Goal: Task Accomplishment & Management: Use online tool/utility

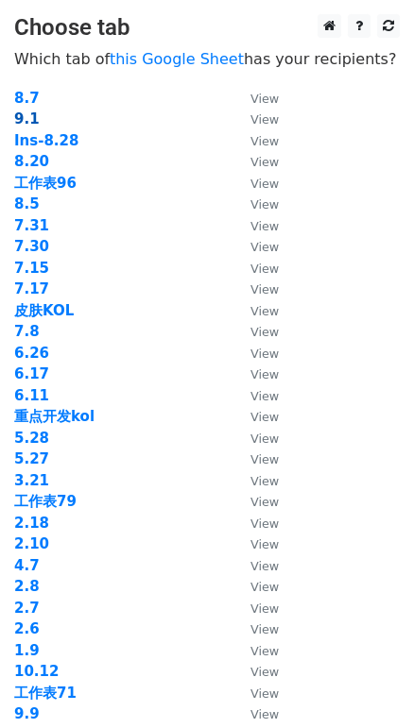
click at [25, 117] on strong "9.1" at bounding box center [26, 118] width 25 height 17
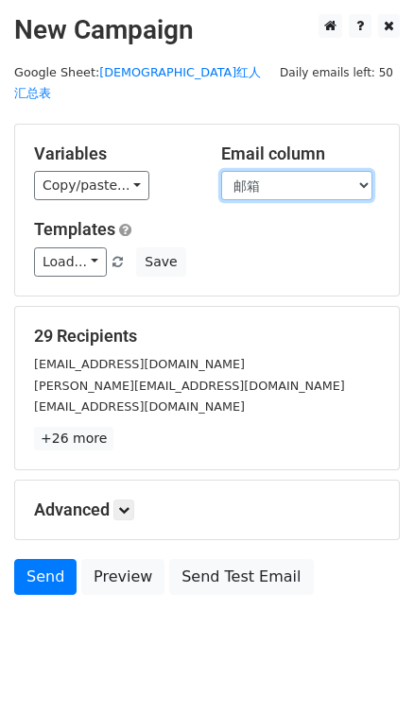
click at [323, 171] on select "DATE KOL ID KOL等级 国家/地区（国家二位代码） 曝光量(K) 粉丝量(/K) 链接 YTB 邮箱 PiC 状态 备注 备注" at bounding box center [296, 185] width 151 height 29
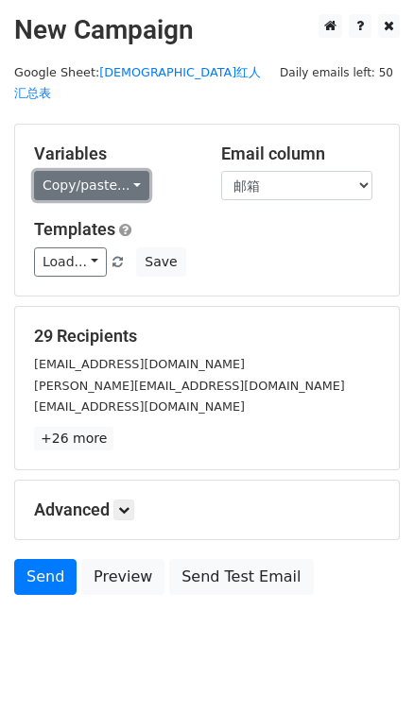
click at [121, 171] on link "Copy/paste..." at bounding box center [91, 185] width 115 height 29
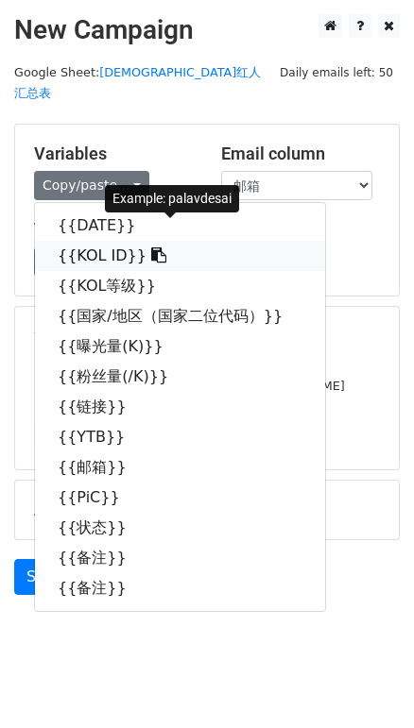
click at [109, 241] on link "{{KOL ID}}" at bounding box center [180, 256] width 290 height 30
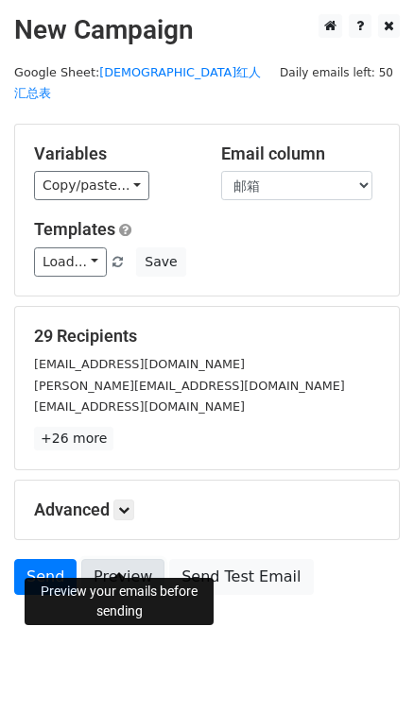
click at [130, 559] on link "Preview" at bounding box center [122, 577] width 83 height 36
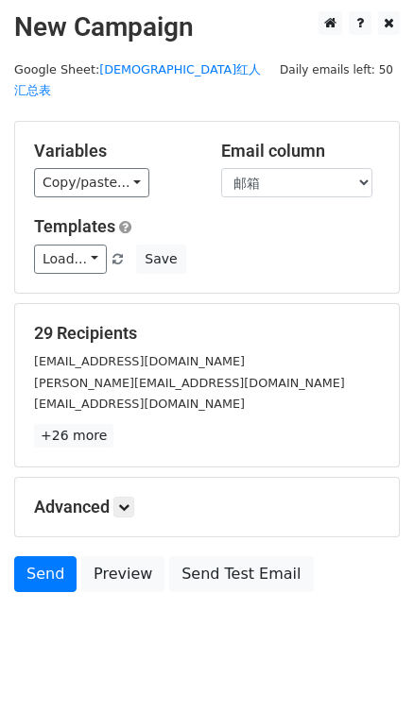
scroll to position [4, 0]
